Goal: Transaction & Acquisition: Purchase product/service

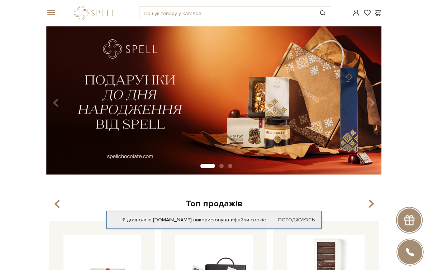
click at [52, 11] on span at bounding box center [49, 13] width 7 height 6
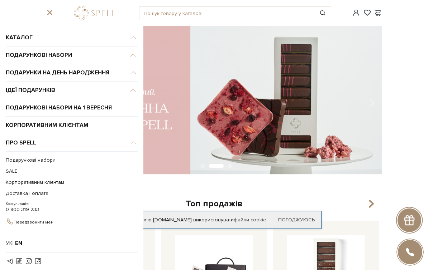
click at [17, 37] on span "Каталог" at bounding box center [72, 38] width 132 height 18
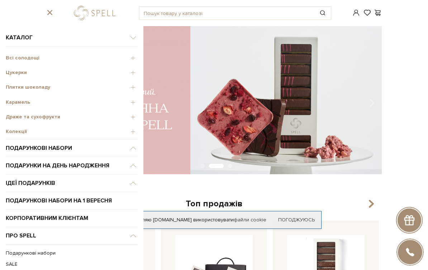
click at [19, 47] on span "Подарункові набори" at bounding box center [72, 38] width 132 height 18
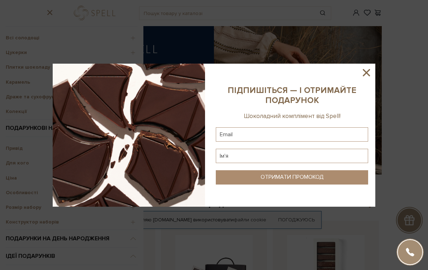
scroll to position [22, 0]
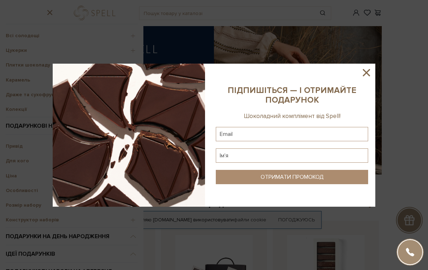
click at [369, 74] on icon at bounding box center [366, 73] width 12 height 12
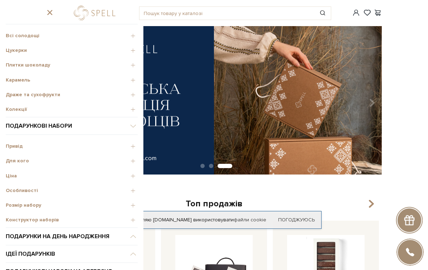
click at [129, 163] on span "Для кого" at bounding box center [72, 161] width 132 height 6
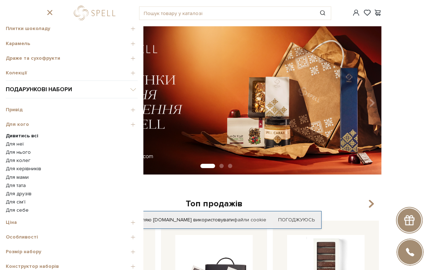
scroll to position [58, 0]
click at [96, 170] on link "Для керівників" at bounding box center [72, 169] width 132 height 6
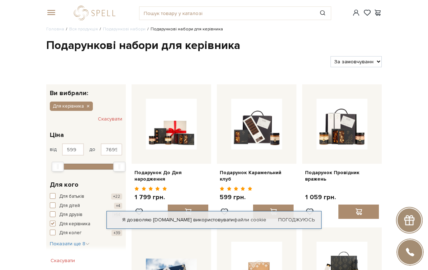
click at [49, 13] on span at bounding box center [49, 13] width 7 height 6
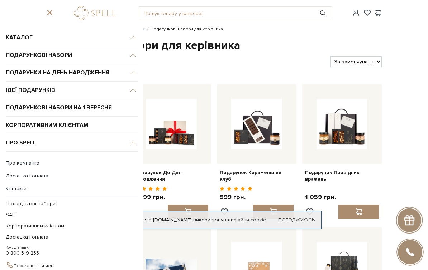
click at [36, 37] on span "Каталог" at bounding box center [72, 38] width 132 height 18
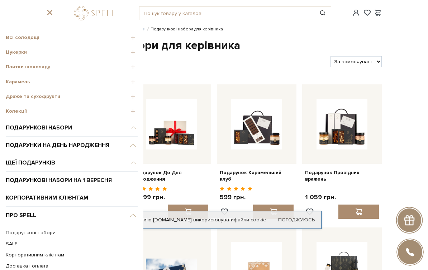
scroll to position [19, 0]
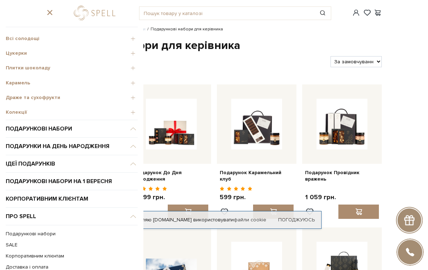
click at [10, 109] on span "Колекції" at bounding box center [72, 112] width 132 height 6
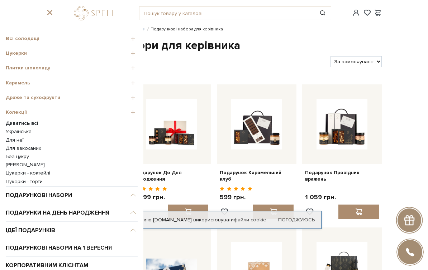
click at [8, 158] on link "Без цукру" at bounding box center [72, 157] width 132 height 6
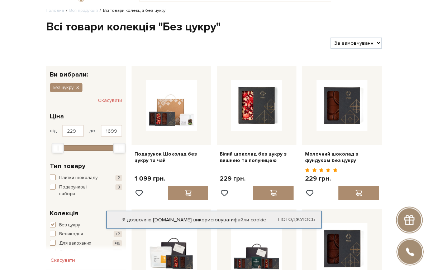
scroll to position [19, 0]
click at [305, 223] on link "Погоджуюсь" at bounding box center [296, 220] width 37 height 6
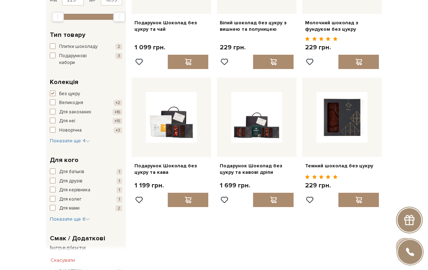
scroll to position [0, 0]
